Goal: Task Accomplishment & Management: Manage account settings

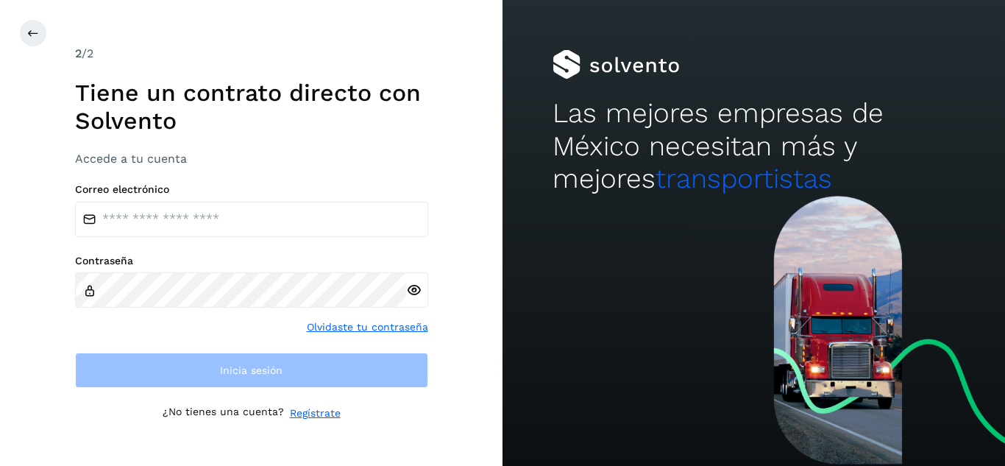
click at [490, 146] on div "2 /2 Tiene un contrato directo con Solvento Accede a tu cuenta Correo electróni…" at bounding box center [251, 233] width 503 height 466
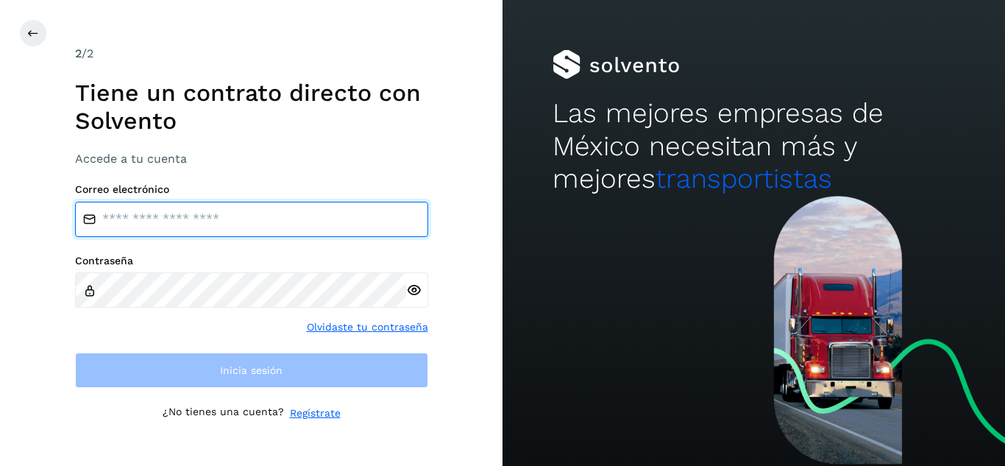
click at [297, 223] on input "email" at bounding box center [251, 219] width 353 height 35
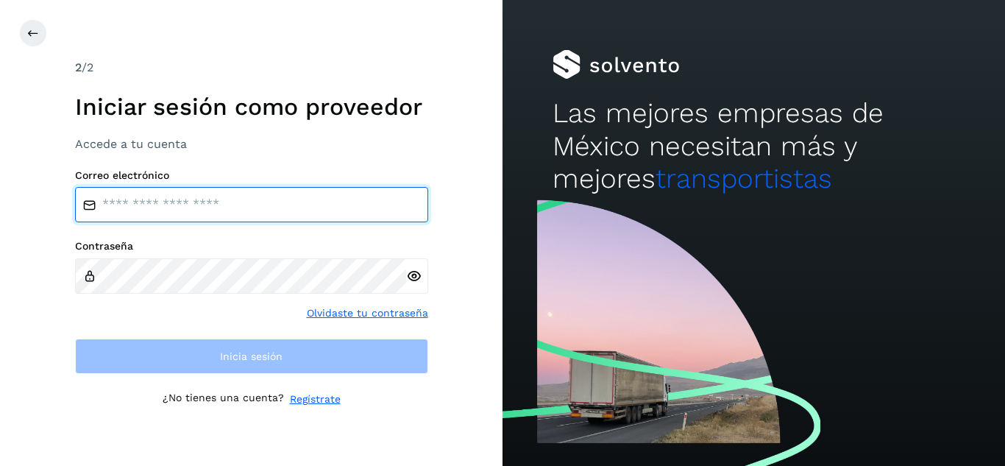
click at [255, 213] on input "email" at bounding box center [251, 204] width 353 height 35
type input "**********"
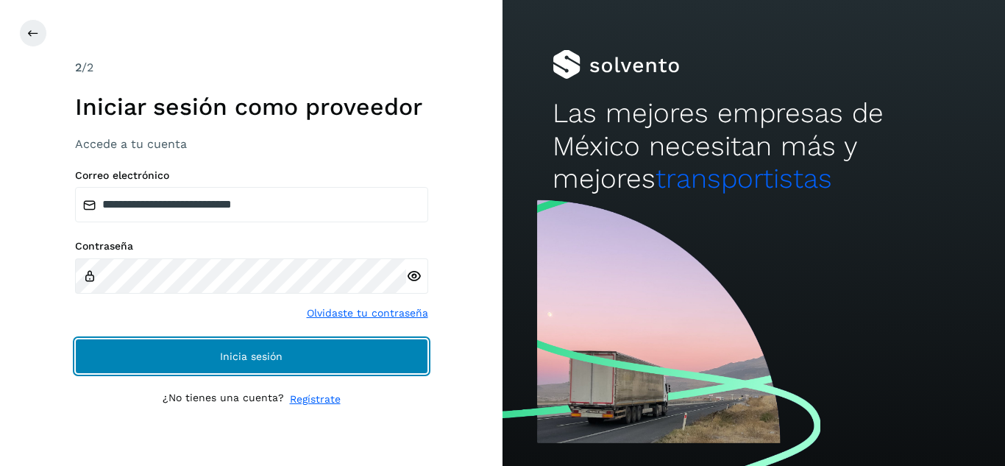
click at [239, 355] on span "Inicia sesión" at bounding box center [251, 356] width 63 height 10
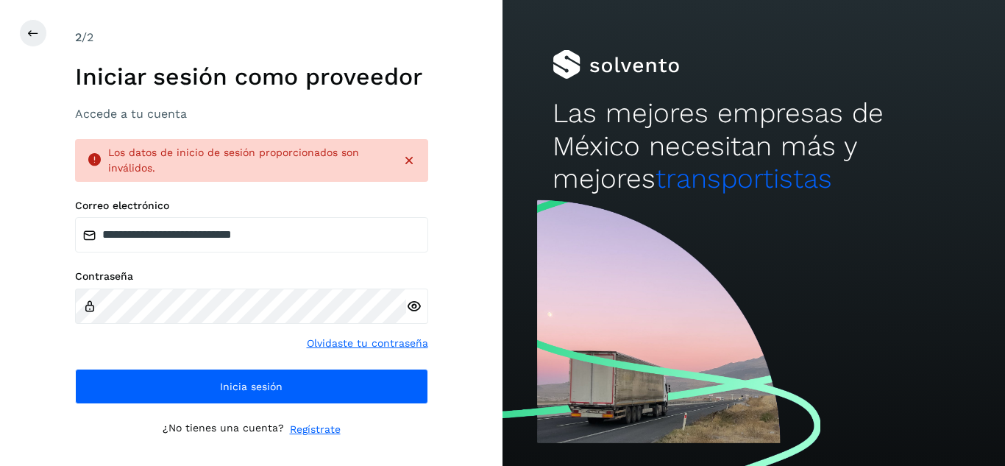
click at [222, 339] on div "Contraseña Olvidaste tu contraseña" at bounding box center [251, 310] width 353 height 81
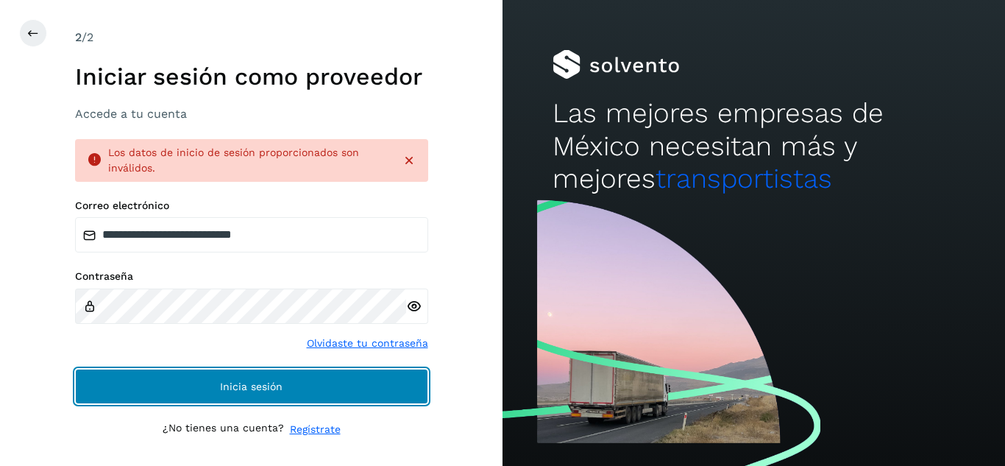
click at [224, 378] on button "Inicia sesión" at bounding box center [251, 386] width 353 height 35
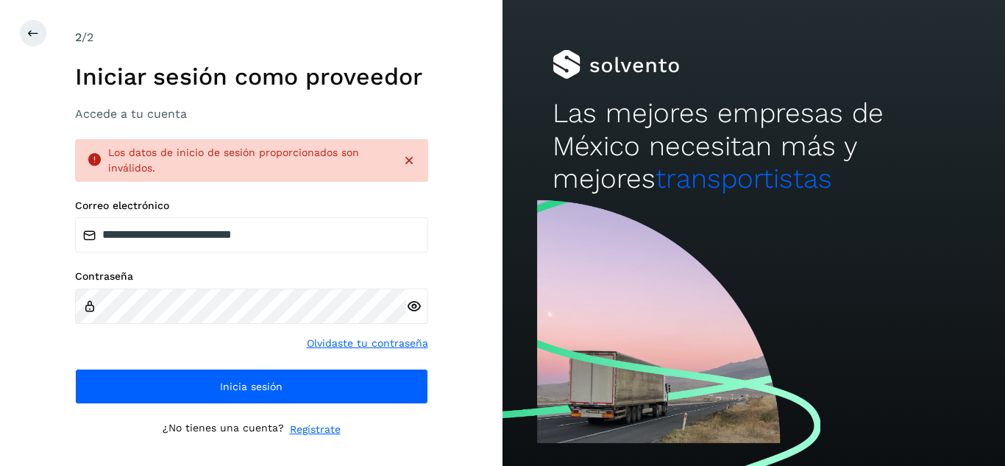
click at [239, 347] on div "Contraseña Olvidaste tu contraseña" at bounding box center [251, 310] width 353 height 81
click at [411, 310] on icon at bounding box center [413, 306] width 15 height 15
click at [381, 341] on link "Olvidaste tu contraseña" at bounding box center [367, 343] width 121 height 15
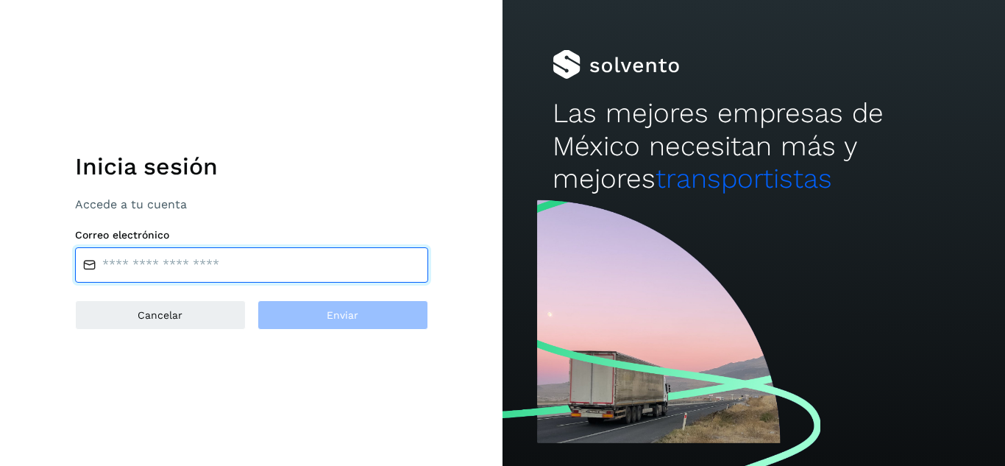
click at [205, 278] on input "email" at bounding box center [251, 264] width 353 height 35
type input "**********"
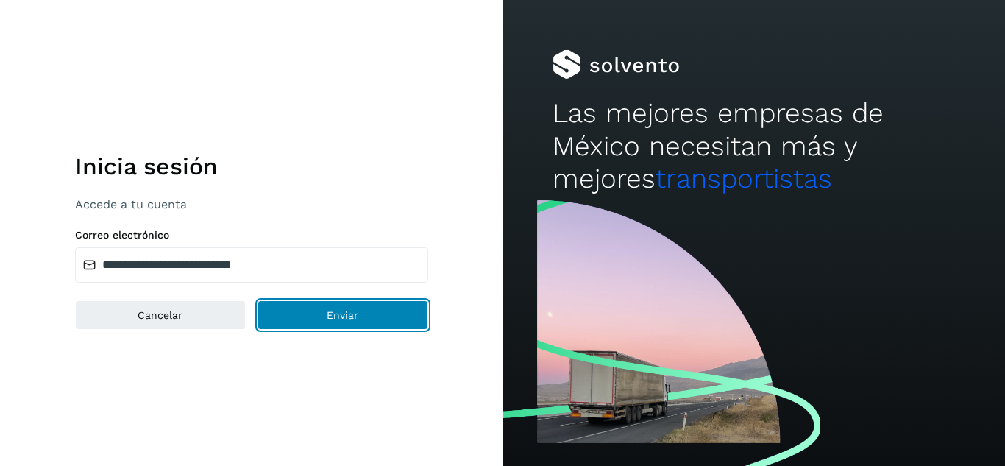
click at [300, 318] on button "Enviar" at bounding box center [343, 314] width 171 height 29
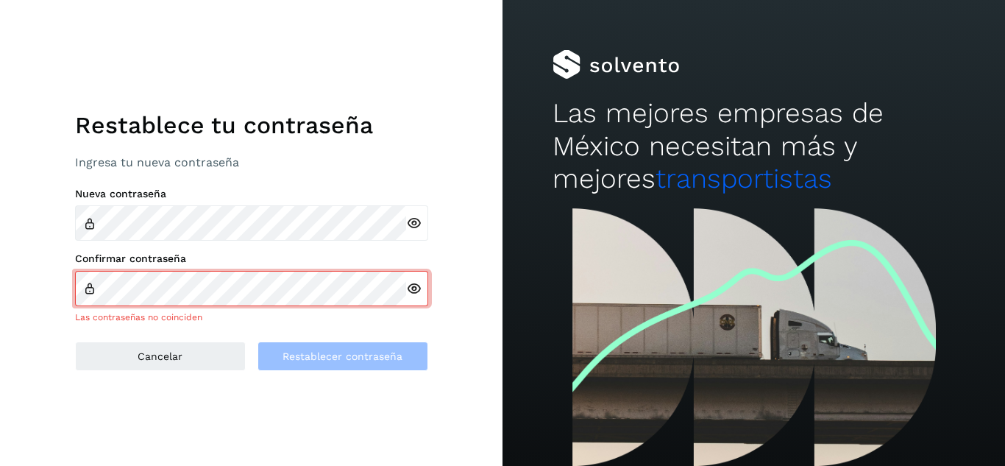
click at [408, 224] on icon at bounding box center [413, 223] width 15 height 15
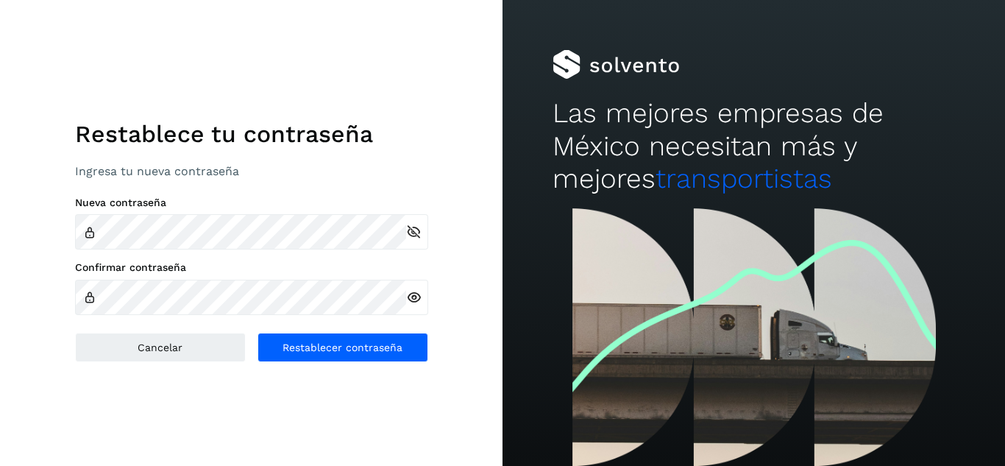
click at [412, 298] on icon at bounding box center [413, 297] width 15 height 15
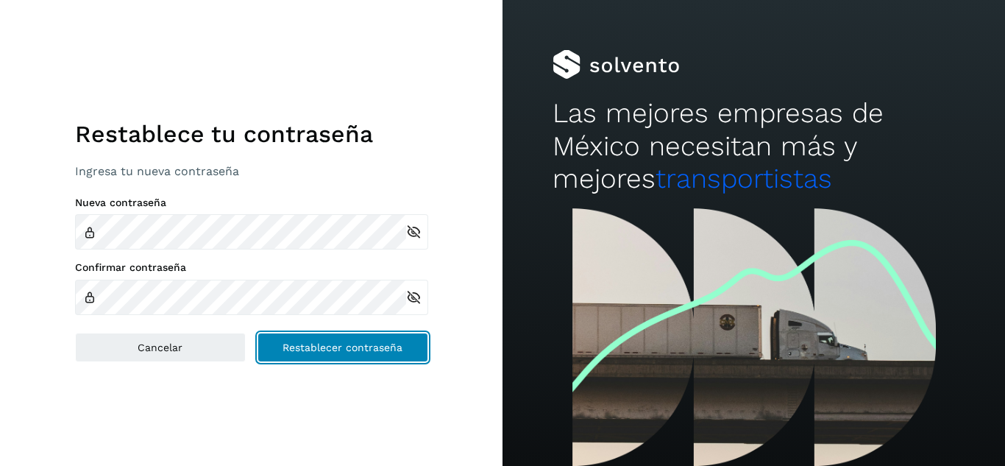
click at [318, 349] on span "Restablecer contraseña" at bounding box center [343, 347] width 120 height 10
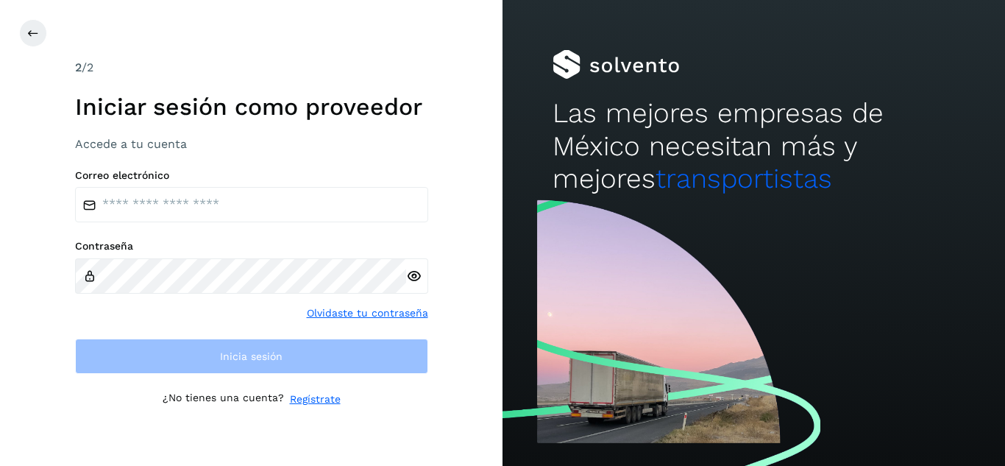
click at [406, 274] on icon at bounding box center [413, 276] width 15 height 15
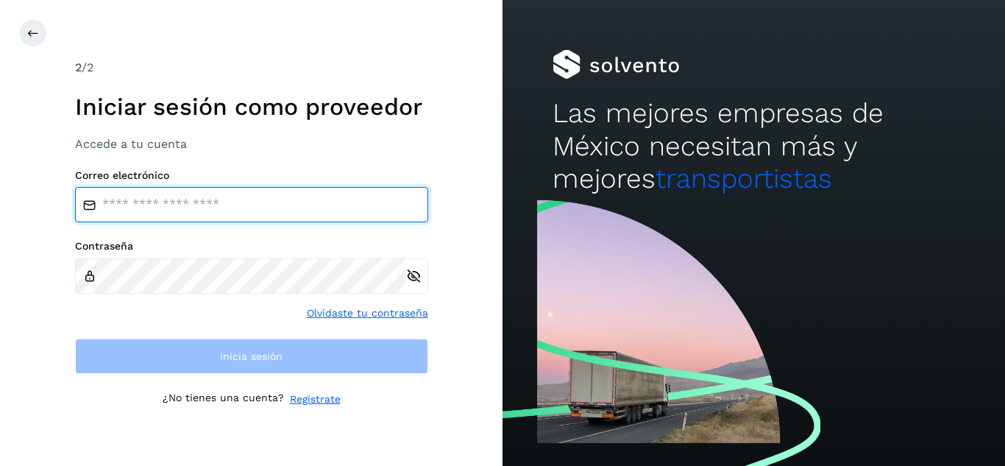
click at [283, 188] on input "email" at bounding box center [251, 204] width 353 height 35
type input "**********"
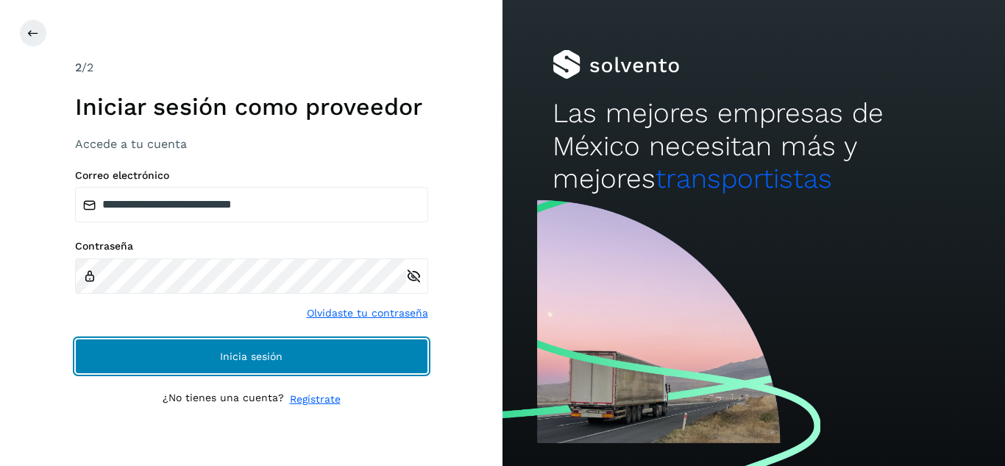
click at [224, 349] on button "Inicia sesión" at bounding box center [251, 356] width 353 height 35
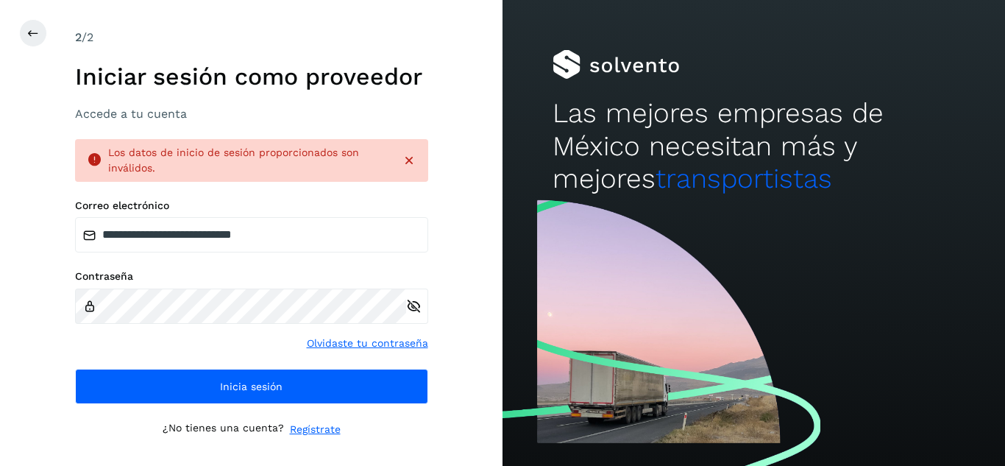
click at [222, 335] on div "Contraseña Olvidaste tu contraseña" at bounding box center [251, 310] width 353 height 81
click at [417, 305] on icon at bounding box center [413, 306] width 15 height 15
click at [254, 266] on div "**********" at bounding box center [251, 301] width 353 height 205
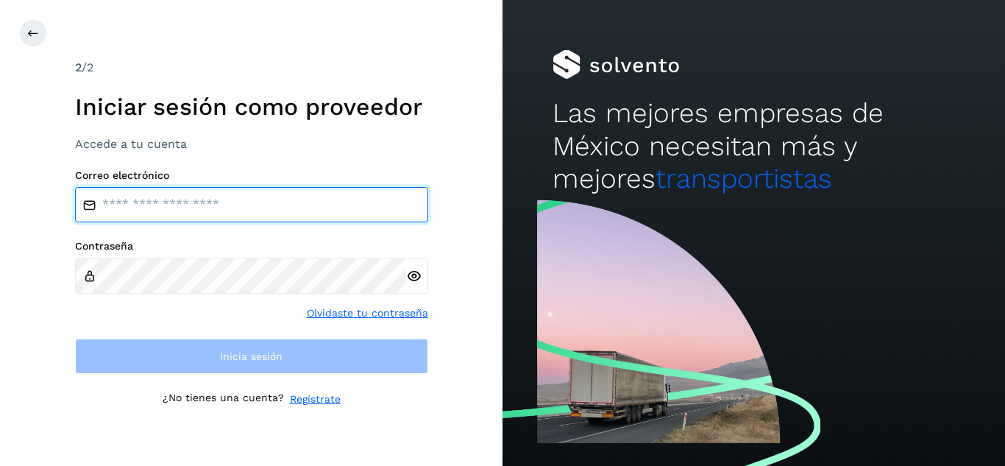
click at [252, 197] on input "email" at bounding box center [251, 204] width 353 height 35
type input "**********"
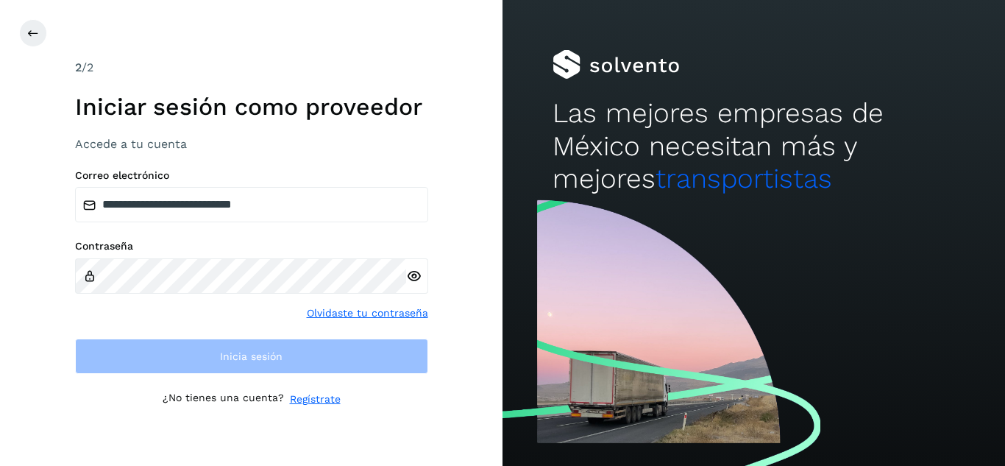
click at [354, 309] on link "Olvidaste tu contraseña" at bounding box center [367, 312] width 121 height 15
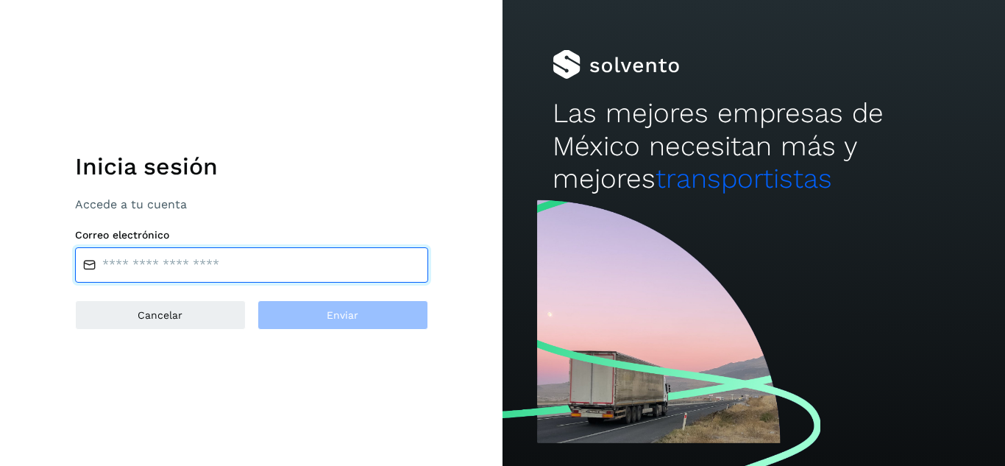
click at [216, 267] on input "email" at bounding box center [251, 264] width 353 height 35
type input "**********"
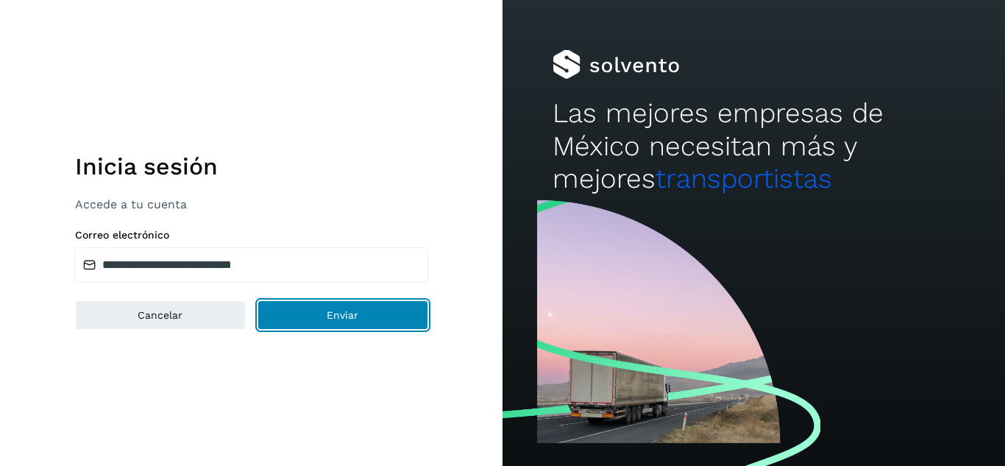
click at [344, 313] on span "Enviar" at bounding box center [343, 315] width 32 height 10
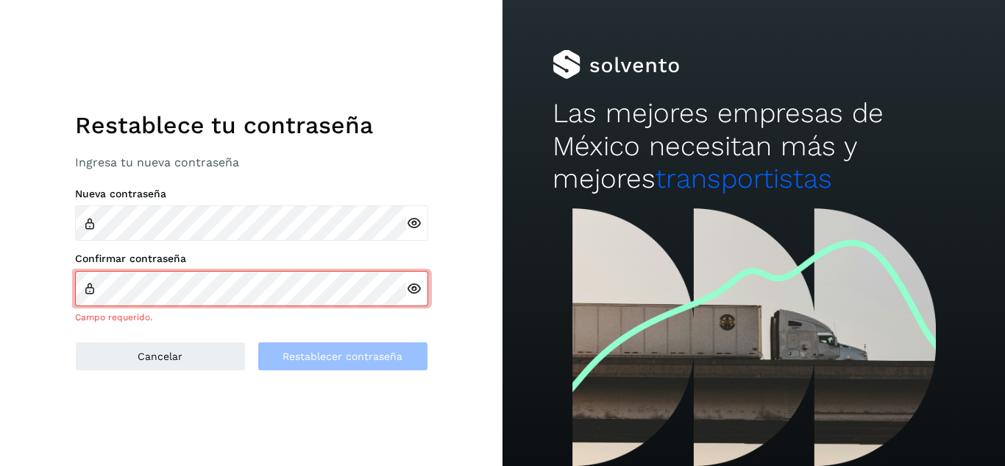
click at [408, 233] on div at bounding box center [417, 222] width 22 height 35
click at [412, 221] on icon at bounding box center [413, 223] width 15 height 15
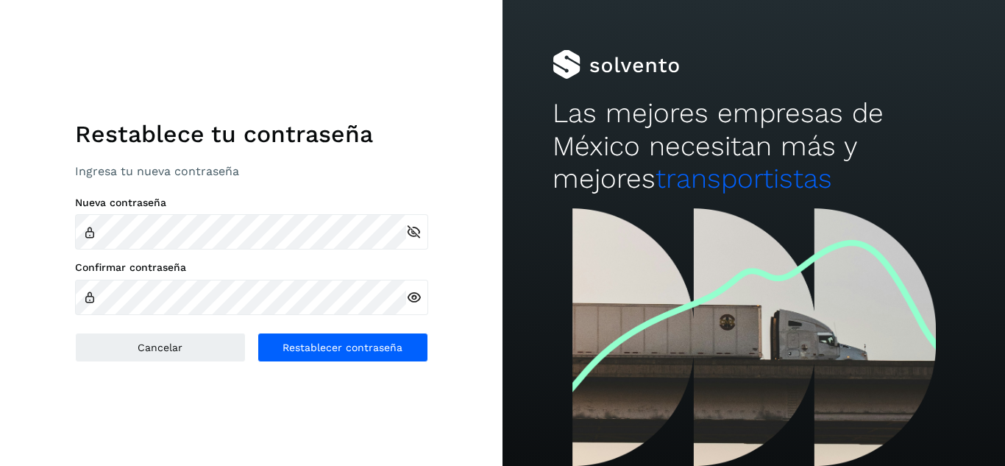
click at [411, 291] on icon at bounding box center [413, 297] width 15 height 15
click at [411, 297] on icon at bounding box center [413, 297] width 15 height 15
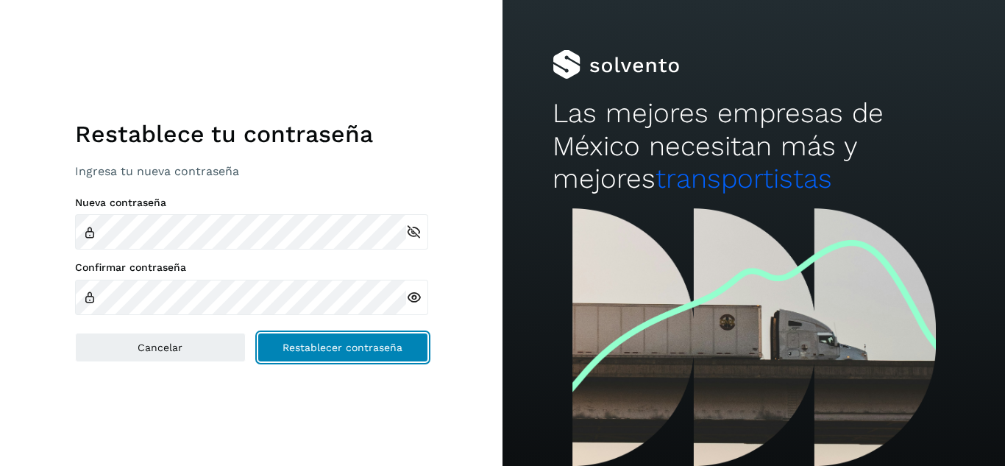
click at [351, 346] on span "Restablecer contraseña" at bounding box center [343, 347] width 120 height 10
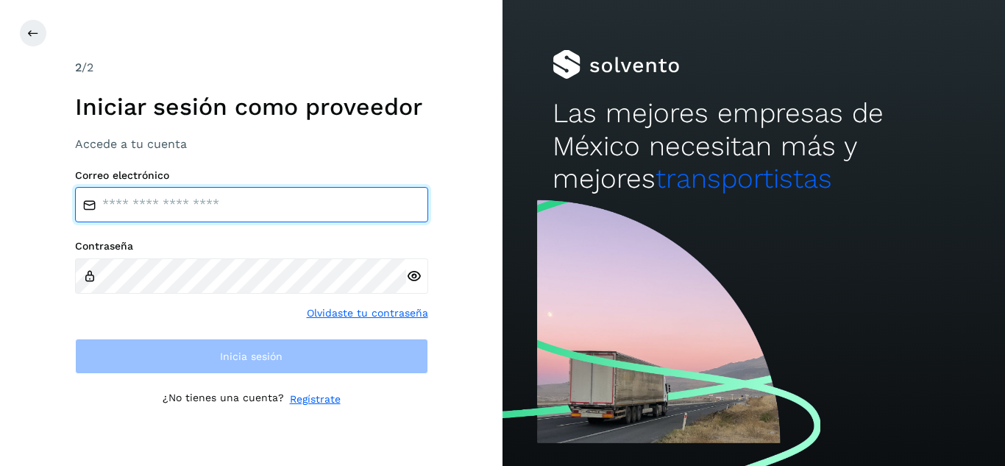
click at [233, 192] on input "email" at bounding box center [251, 204] width 353 height 35
type input "**********"
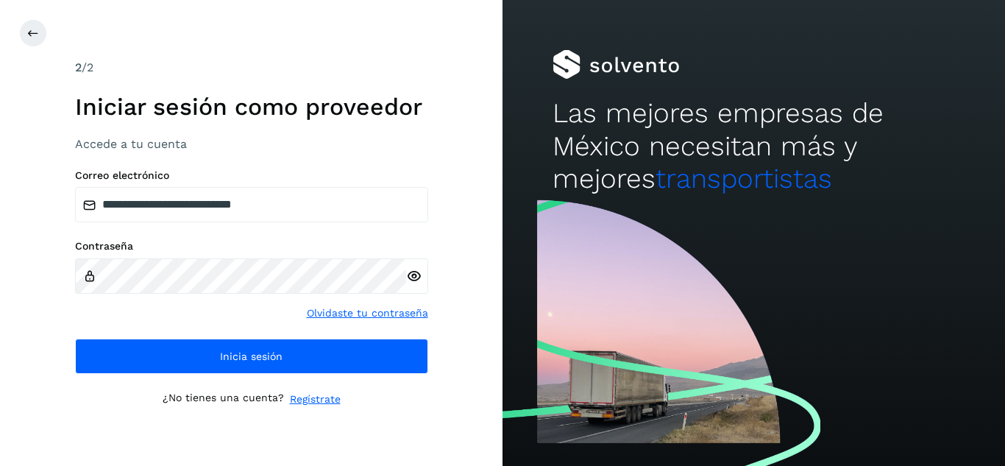
click at [410, 274] on icon at bounding box center [413, 276] width 15 height 15
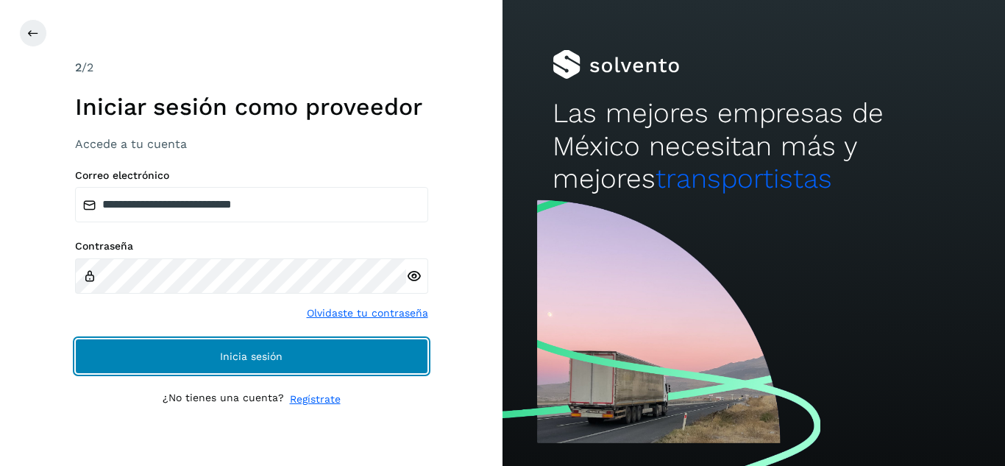
click at [265, 355] on span "Inicia sesión" at bounding box center [251, 356] width 63 height 10
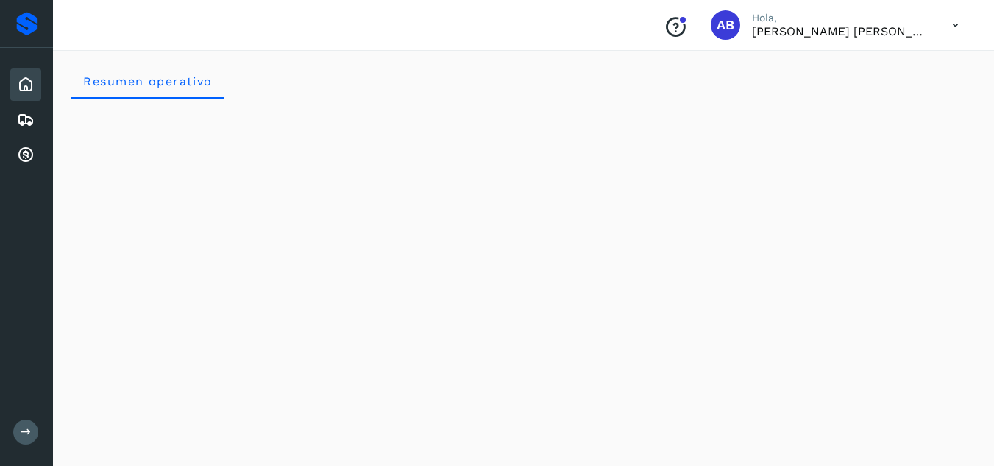
click at [603, 71] on div "Resumen operativo" at bounding box center [524, 80] width 906 height 35
click at [16, 436] on button at bounding box center [25, 431] width 25 height 25
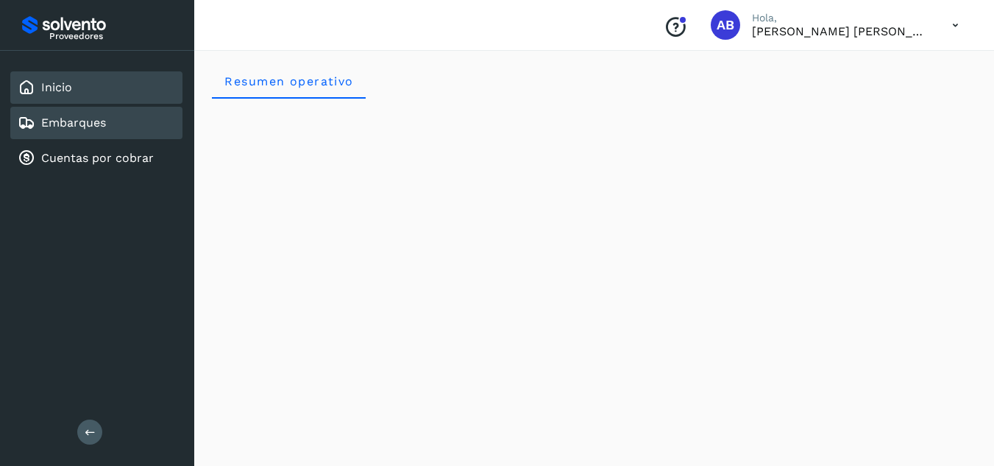
click at [125, 127] on div "Embarques" at bounding box center [96, 123] width 172 height 32
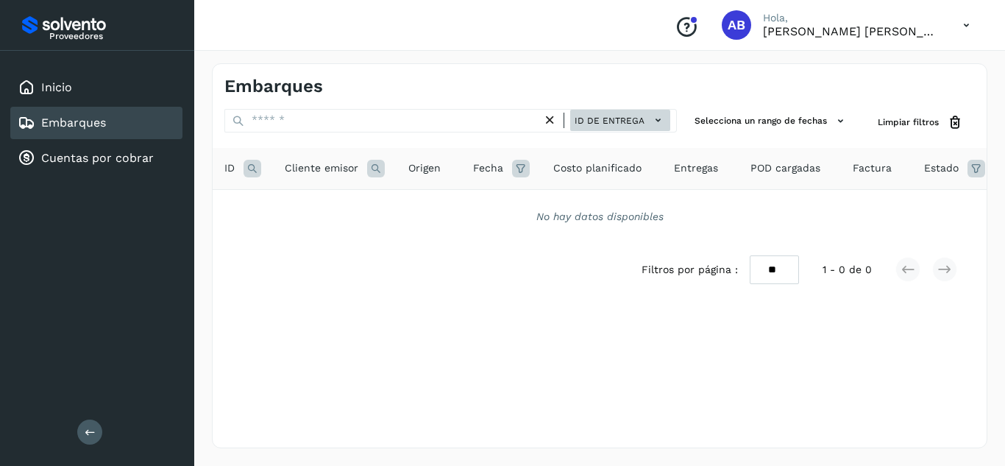
click at [608, 120] on span "ID de entrega" at bounding box center [610, 120] width 70 height 13
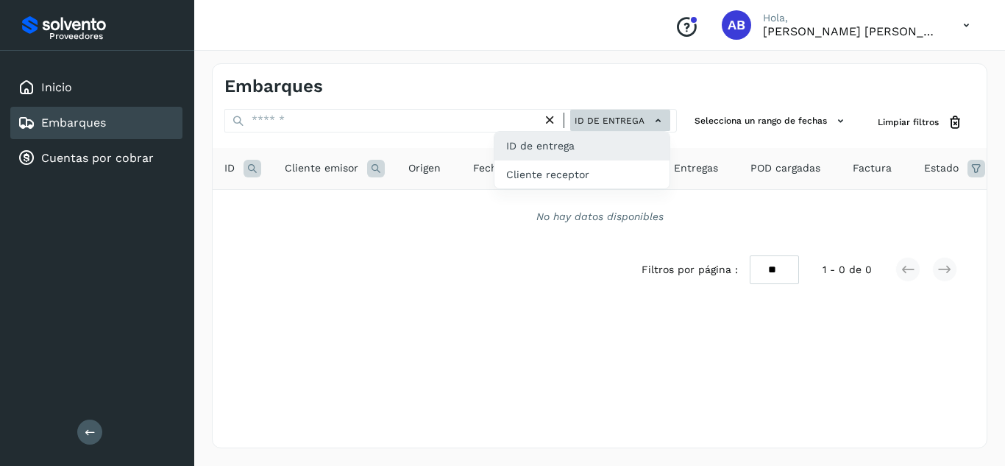
click at [608, 120] on div at bounding box center [502, 233] width 1005 height 466
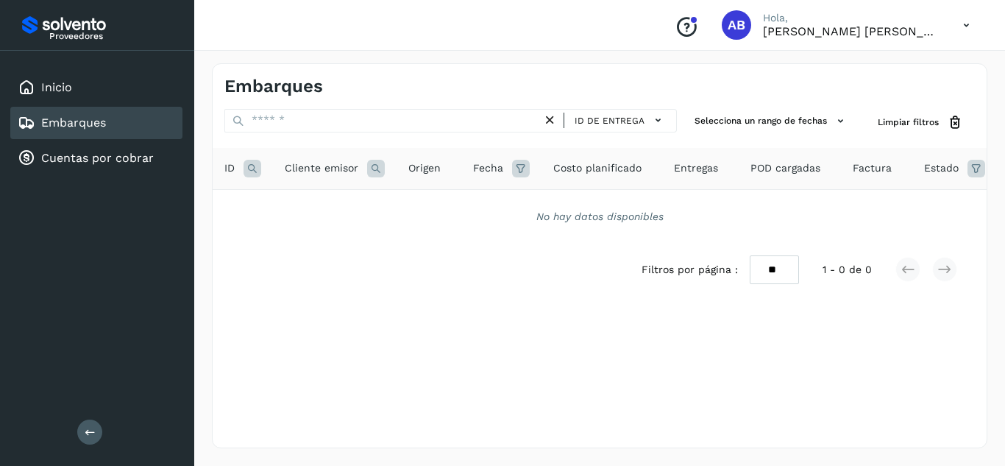
click at [617, 74] on div "Embarques" at bounding box center [600, 80] width 774 height 33
click at [88, 93] on div "Inicio" at bounding box center [96, 87] width 172 height 32
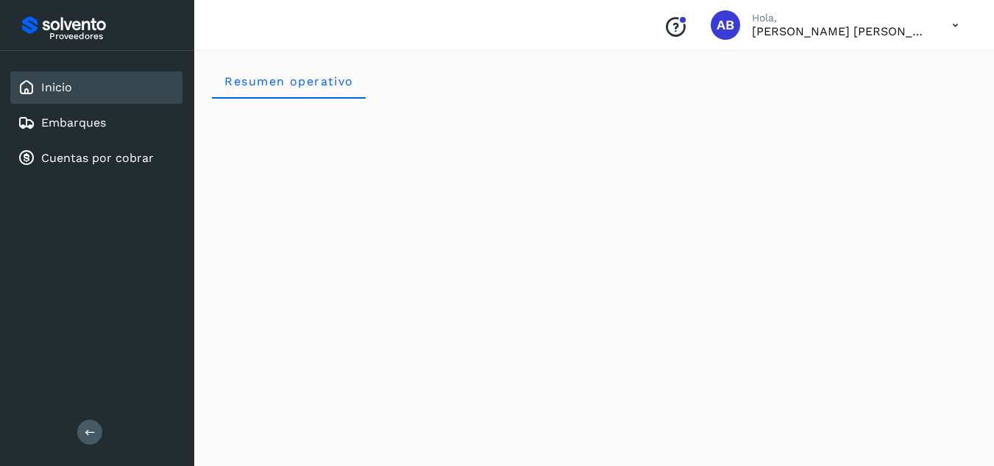
click at [417, 68] on div "Resumen operativo" at bounding box center [594, 80] width 765 height 35
click at [668, 65] on div "Resumen operativo" at bounding box center [594, 80] width 765 height 35
click at [487, 92] on div "Resumen operativo" at bounding box center [594, 80] width 765 height 35
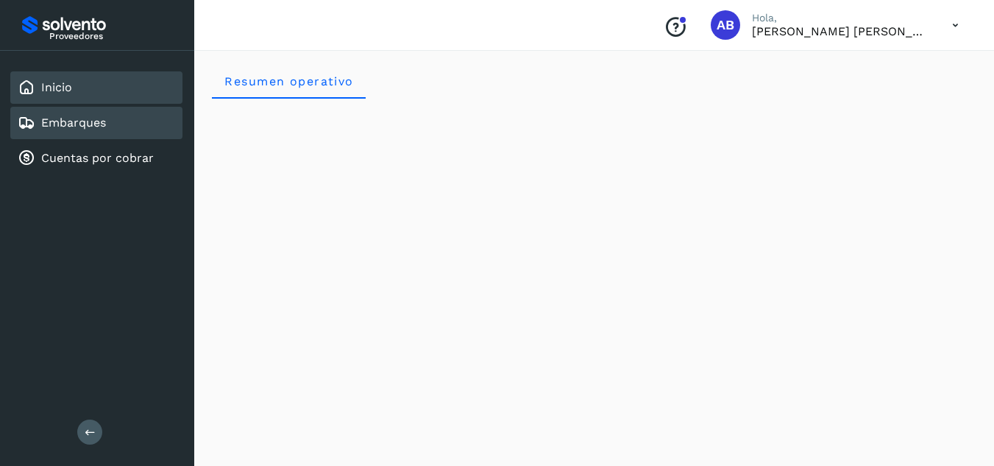
click at [108, 125] on div "Embarques" at bounding box center [96, 123] width 172 height 32
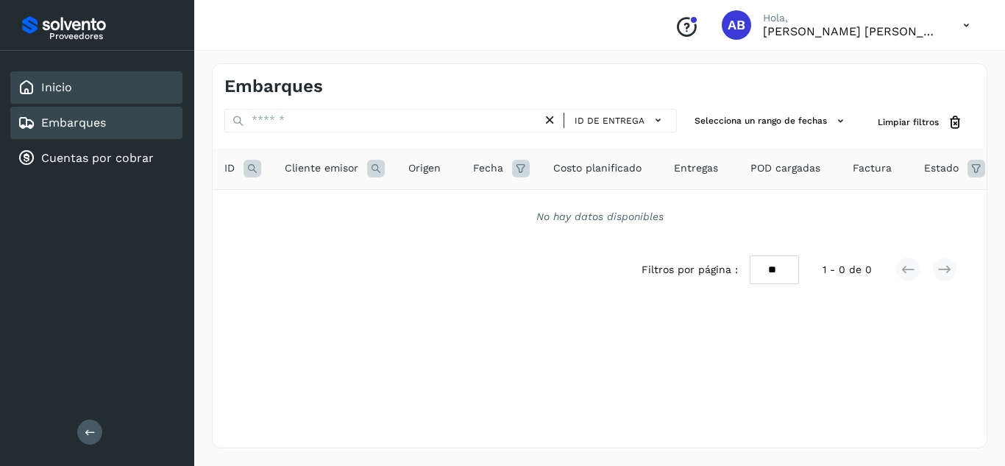
click at [78, 79] on div "Inicio" at bounding box center [96, 87] width 172 height 32
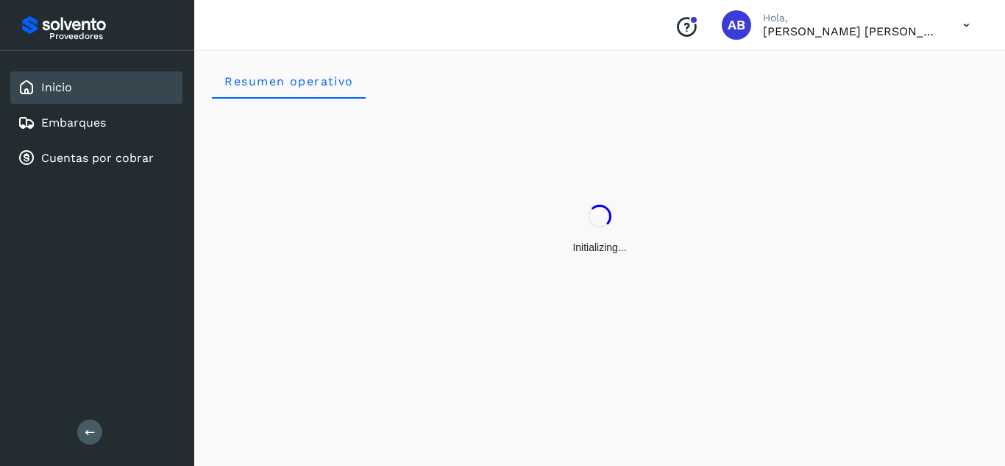
click at [469, 40] on div "Conoce nuestros beneficios AB Hola, Ana Belén Acosta Cruz" at bounding box center [599, 25] width 811 height 51
click at [275, 39] on div "Conoce nuestros beneficios AB Hola, Ana Belén Acosta Cruz" at bounding box center [599, 25] width 811 height 51
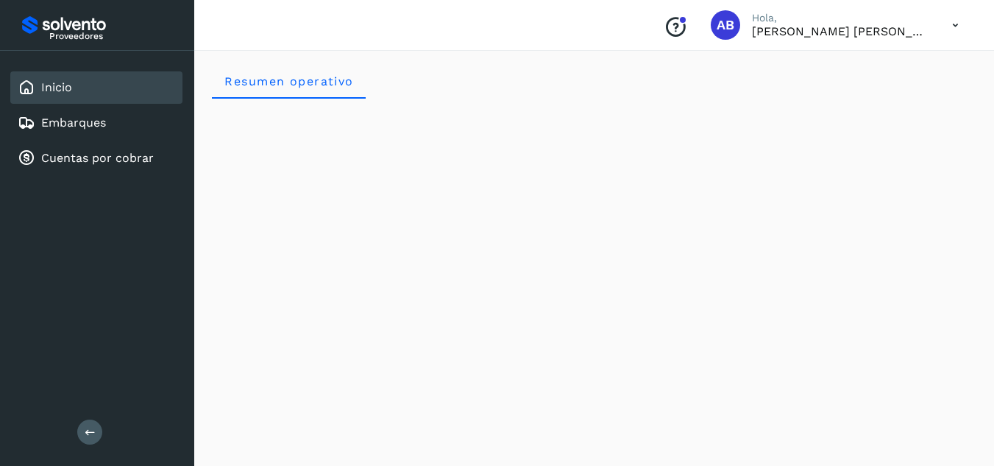
click at [282, 26] on div "Conoce nuestros beneficios AB Hola, Ana Belén Acosta Cruz" at bounding box center [594, 25] width 800 height 51
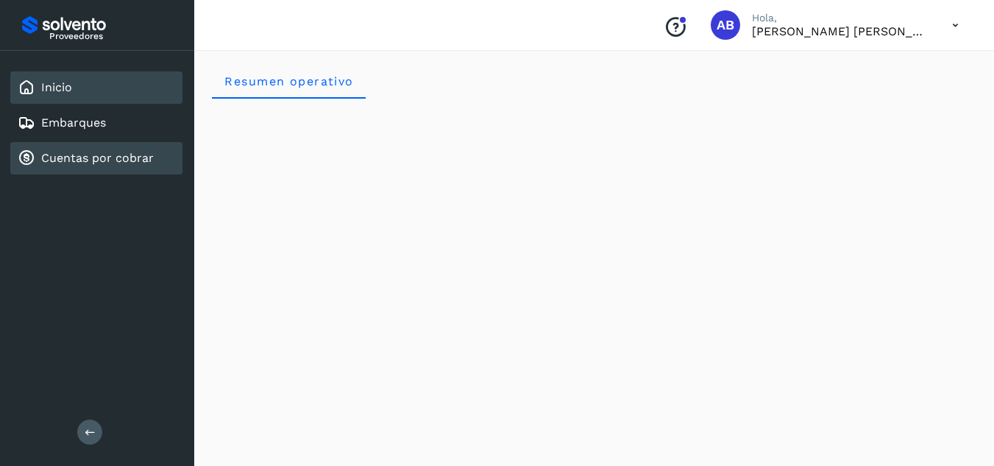
click at [113, 167] on div "Cuentas por cobrar" at bounding box center [96, 158] width 172 height 32
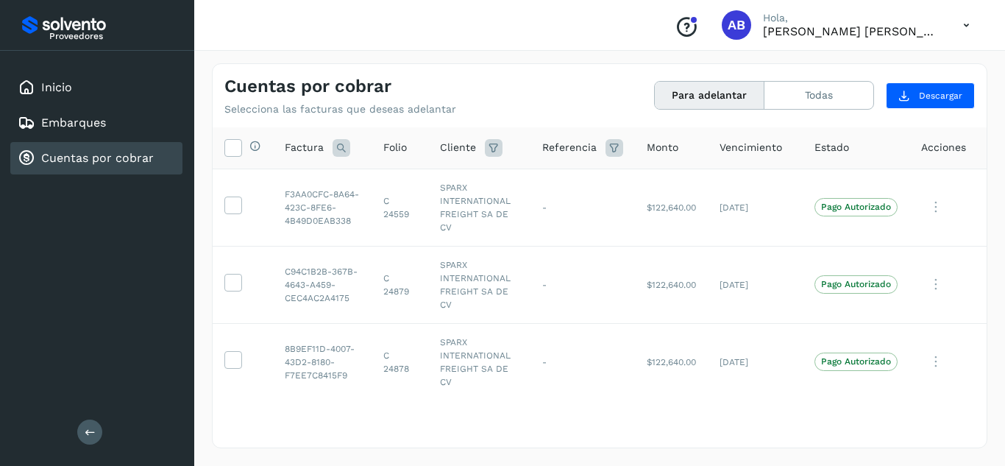
scroll to position [14, 0]
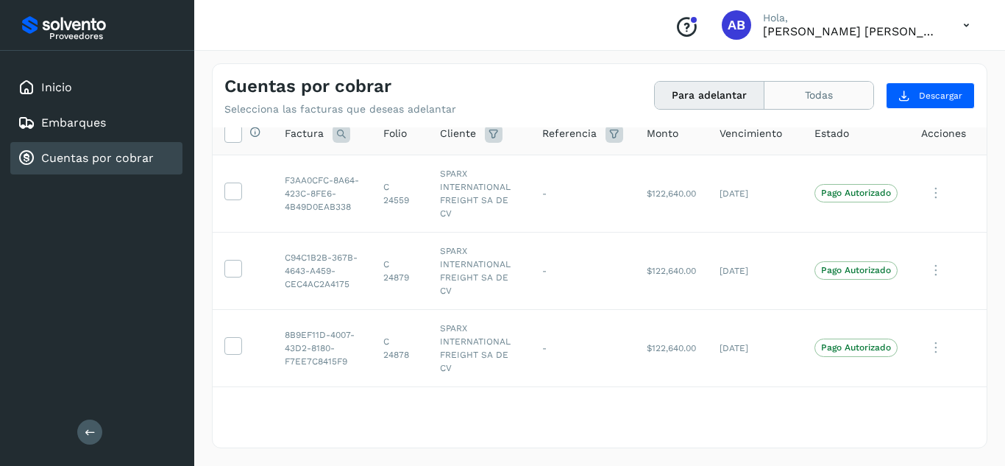
click at [799, 93] on button "Todas" at bounding box center [819, 95] width 109 height 27
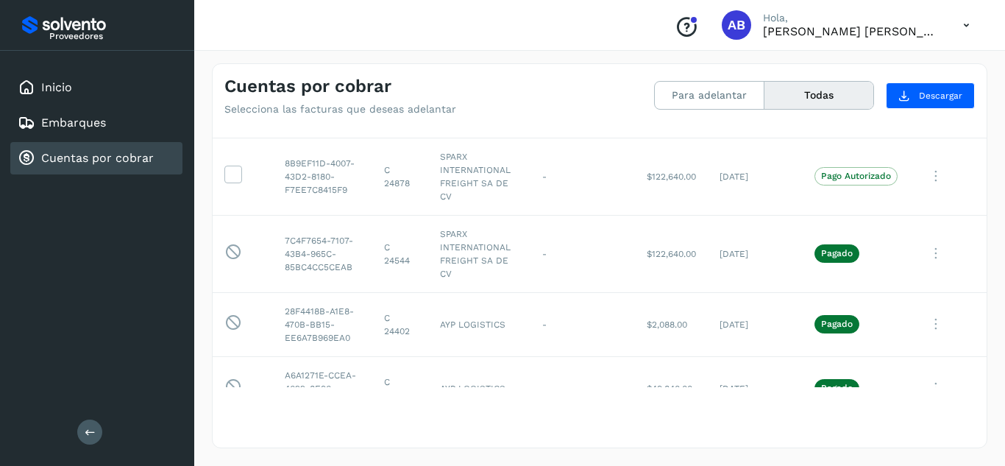
scroll to position [237, 0]
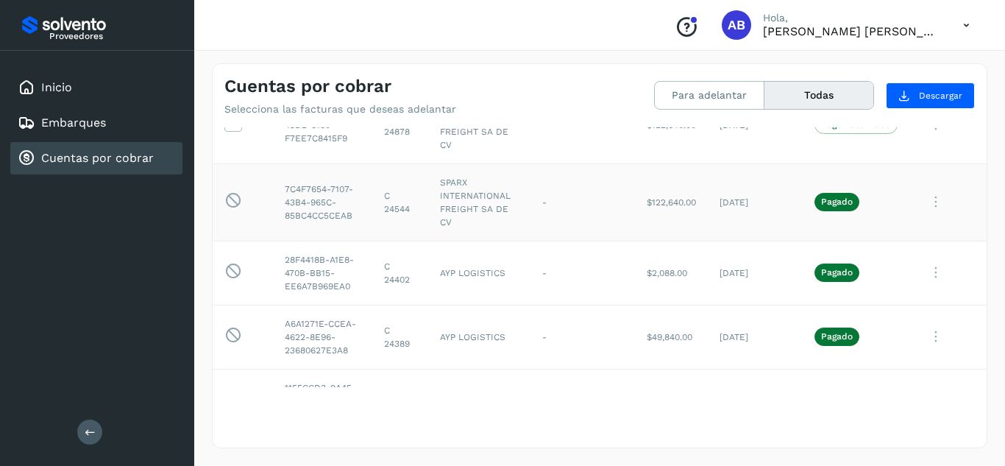
click at [926, 196] on icon at bounding box center [935, 202] width 29 height 30
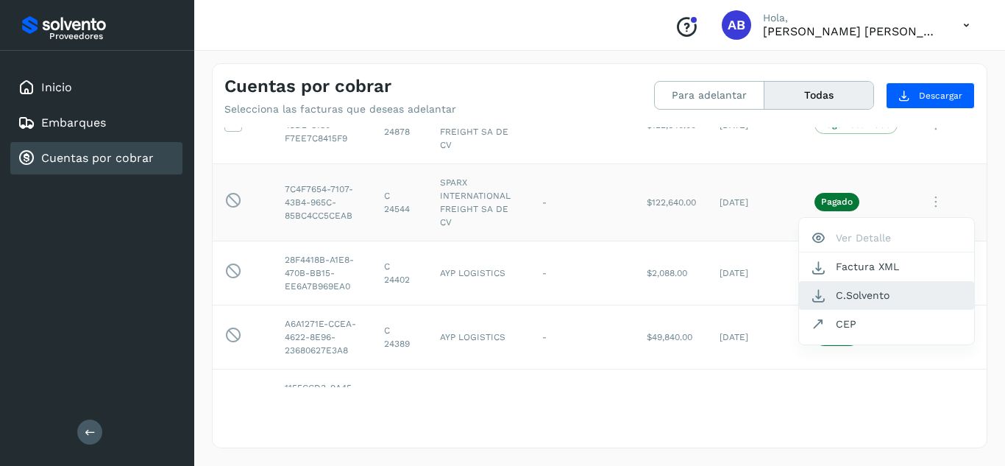
click at [813, 297] on icon at bounding box center [818, 295] width 15 height 15
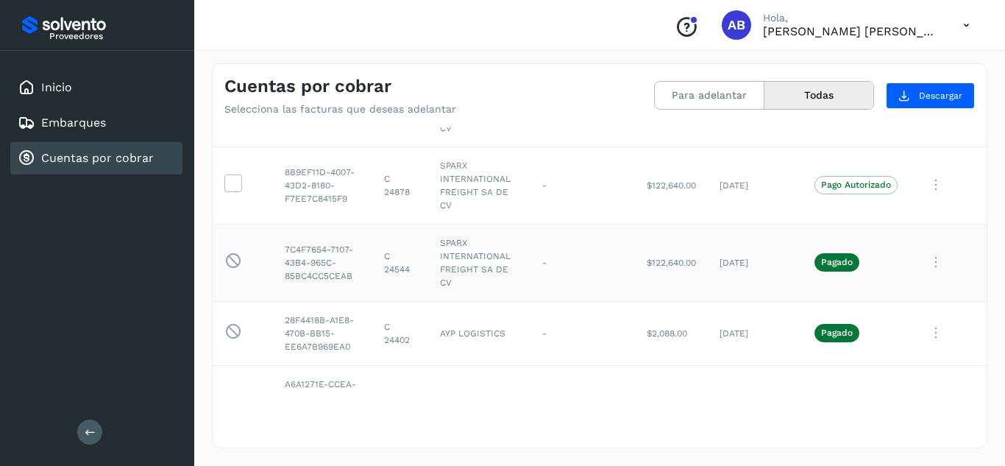
scroll to position [0, 0]
